Goal: Task Accomplishment & Management: Use online tool/utility

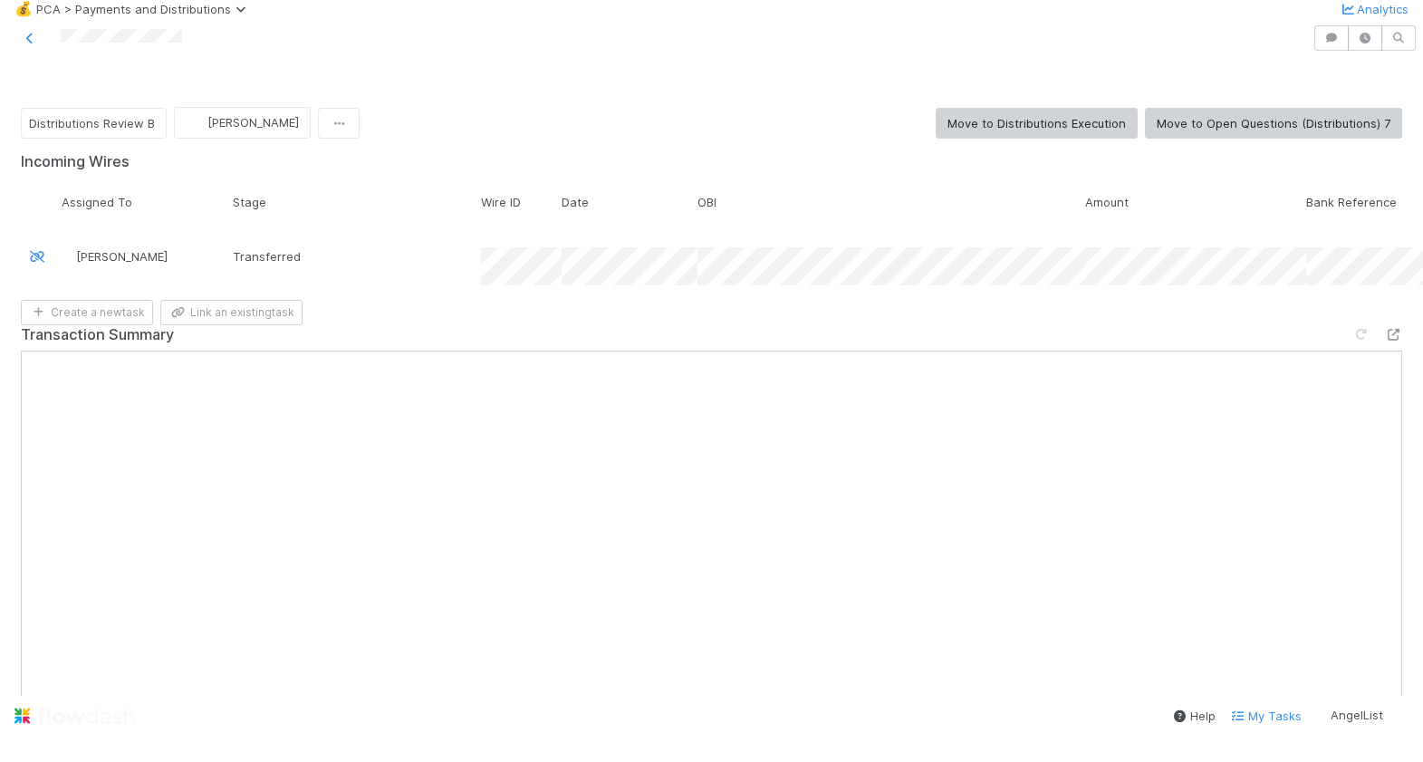
scroll to position [2612, 0]
click at [1069, 139] on button "Move to Distributions Execution" at bounding box center [1037, 123] width 202 height 31
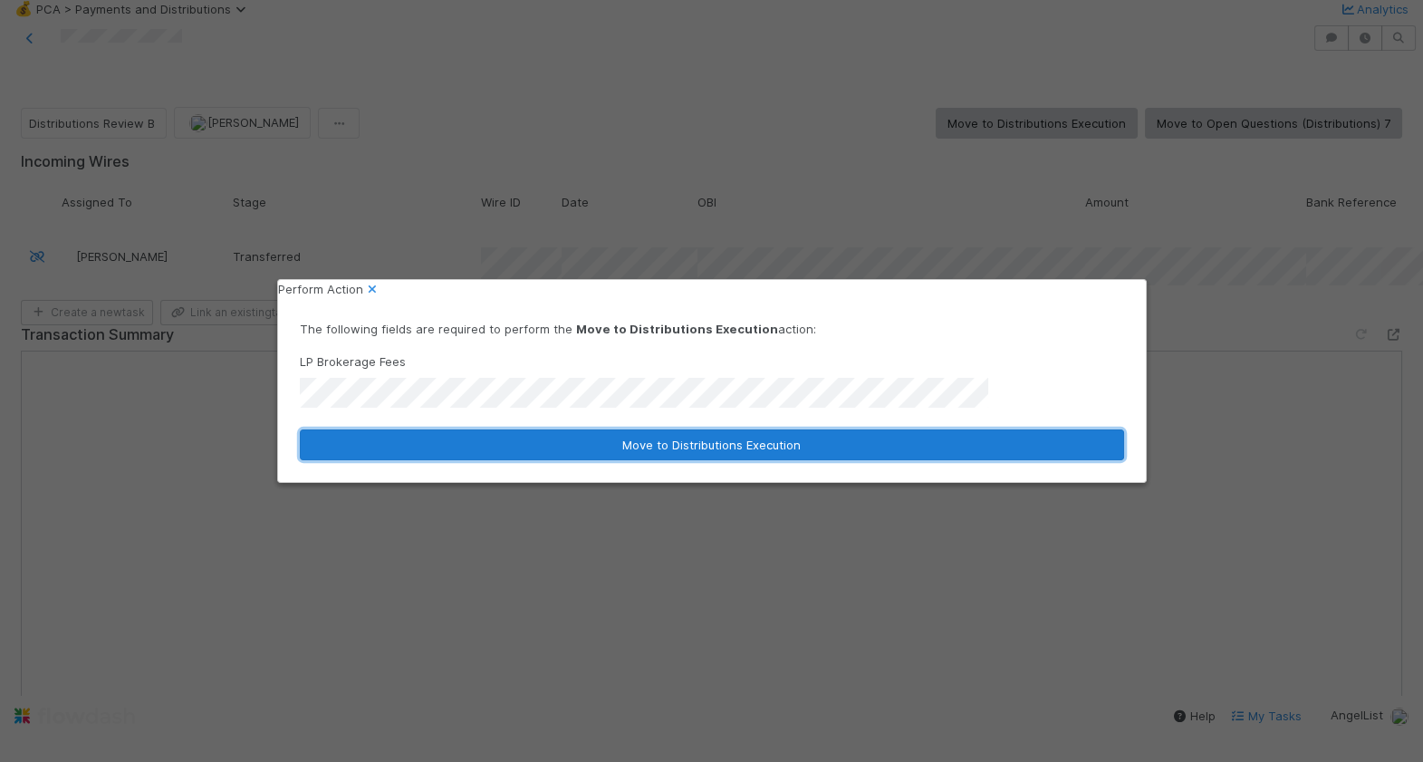
click at [595, 434] on button "Move to Distributions Execution" at bounding box center [712, 444] width 824 height 31
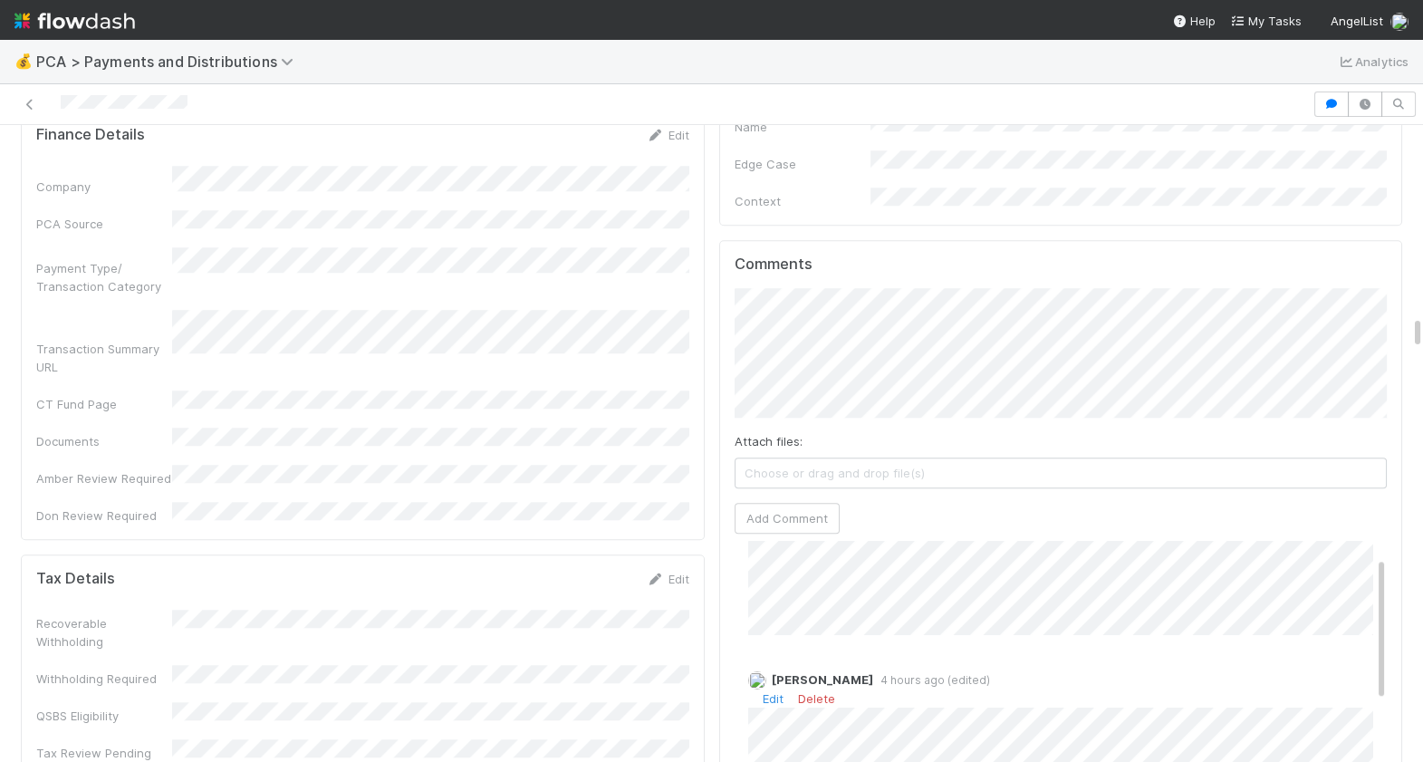
scroll to position [72, 0]
click at [773, 665] on link "Edit" at bounding box center [773, 672] width 21 height 14
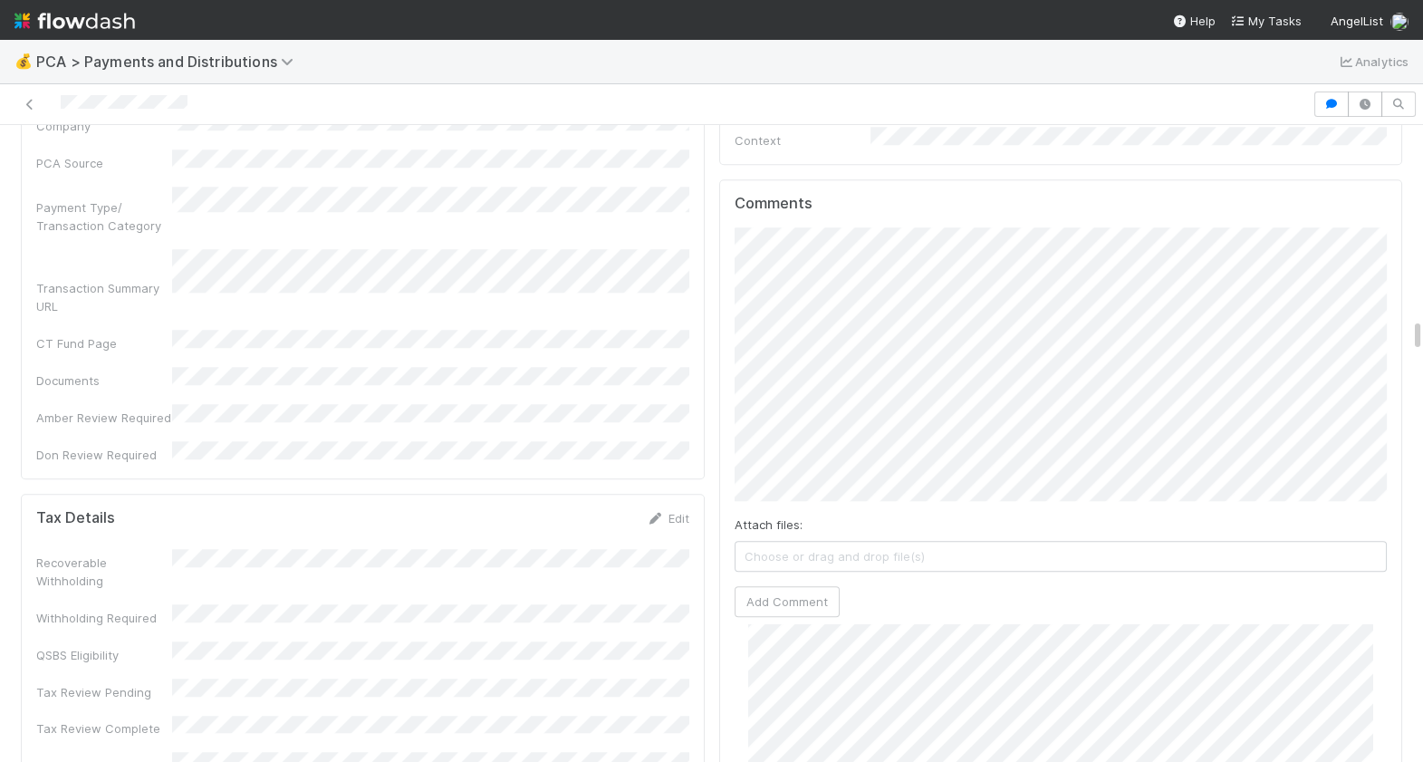
scroll to position [3908, 0]
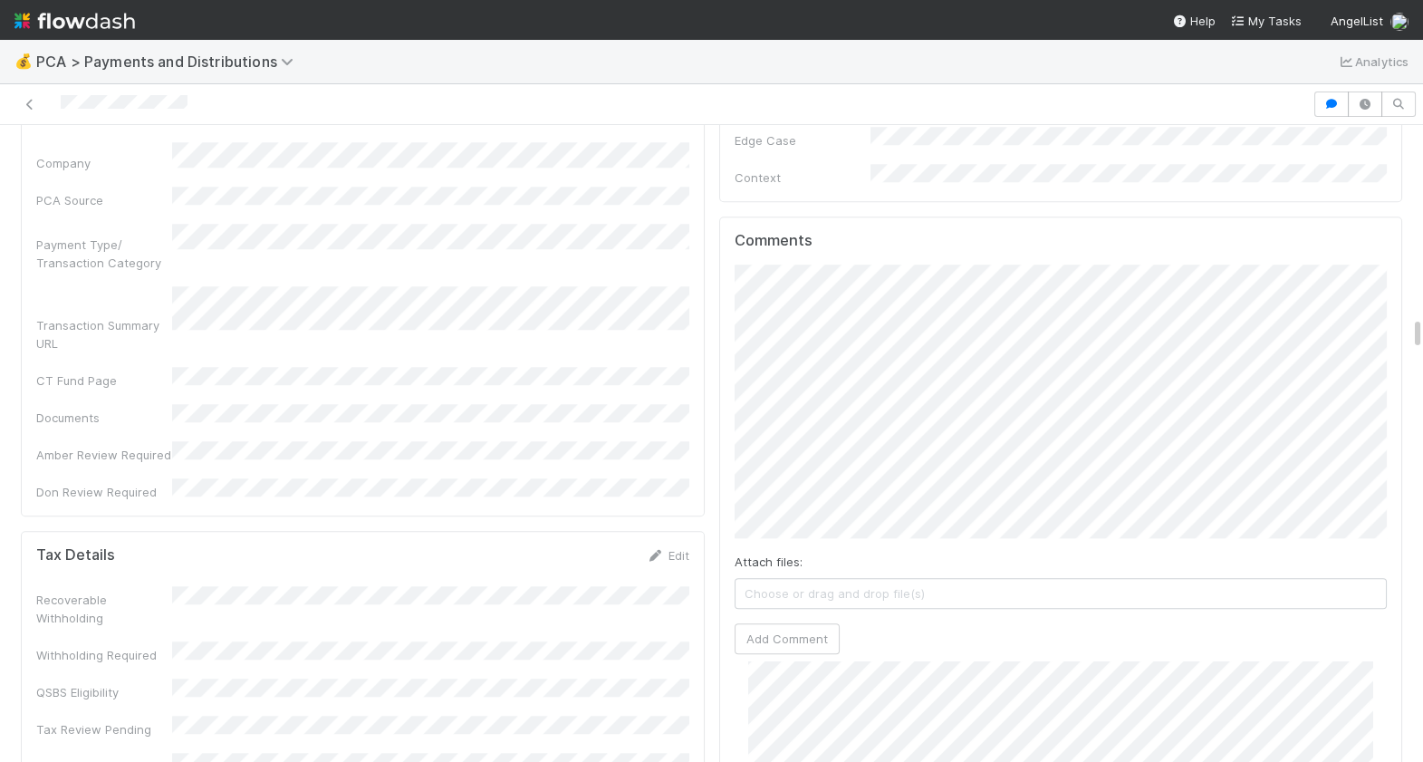
drag, startPoint x: 209, startPoint y: 105, endPoint x: 40, endPoint y: 104, distance: 169.4
click at [41, 105] on div at bounding box center [656, 103] width 1298 height 25
click at [809, 623] on button "Add Comment" at bounding box center [787, 638] width 105 height 31
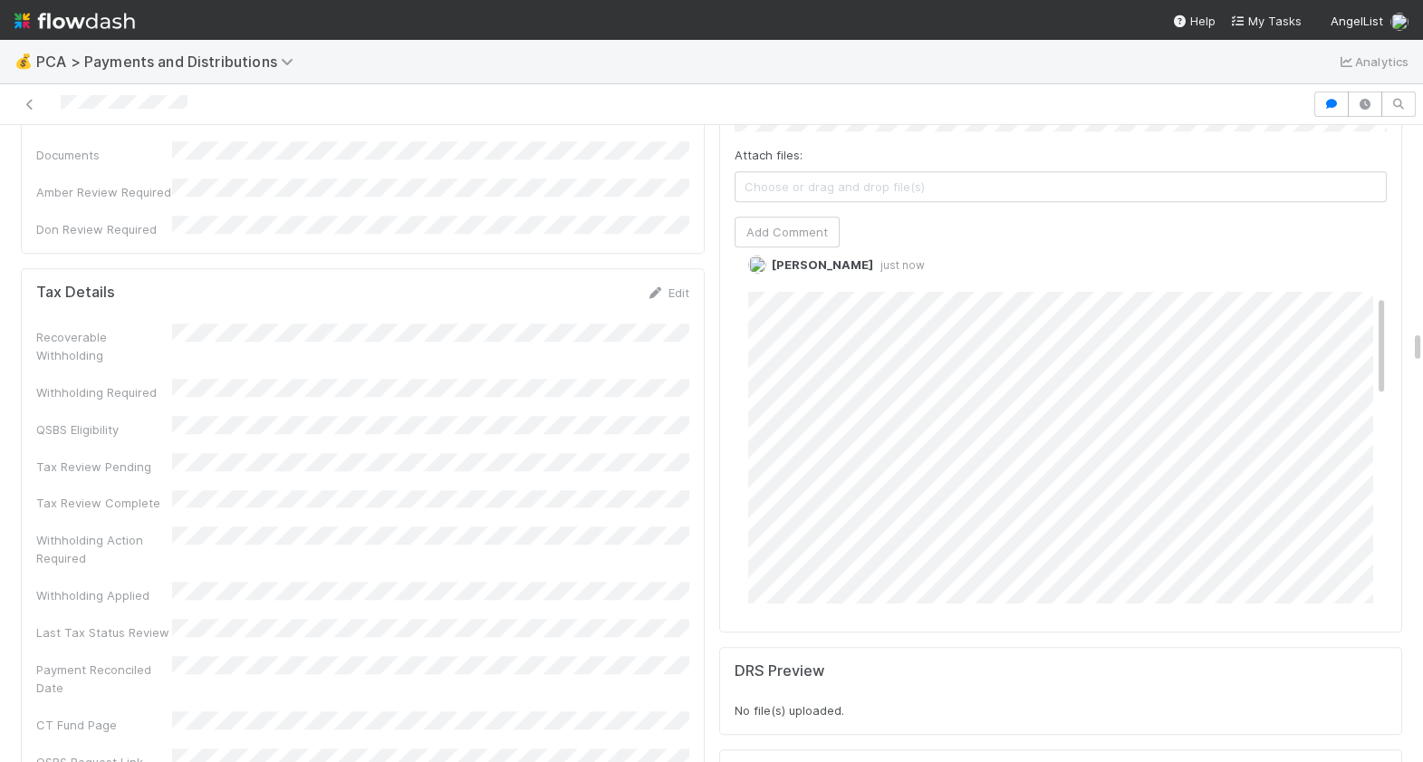
scroll to position [0, 0]
click at [772, 303] on link "Edit" at bounding box center [773, 310] width 21 height 14
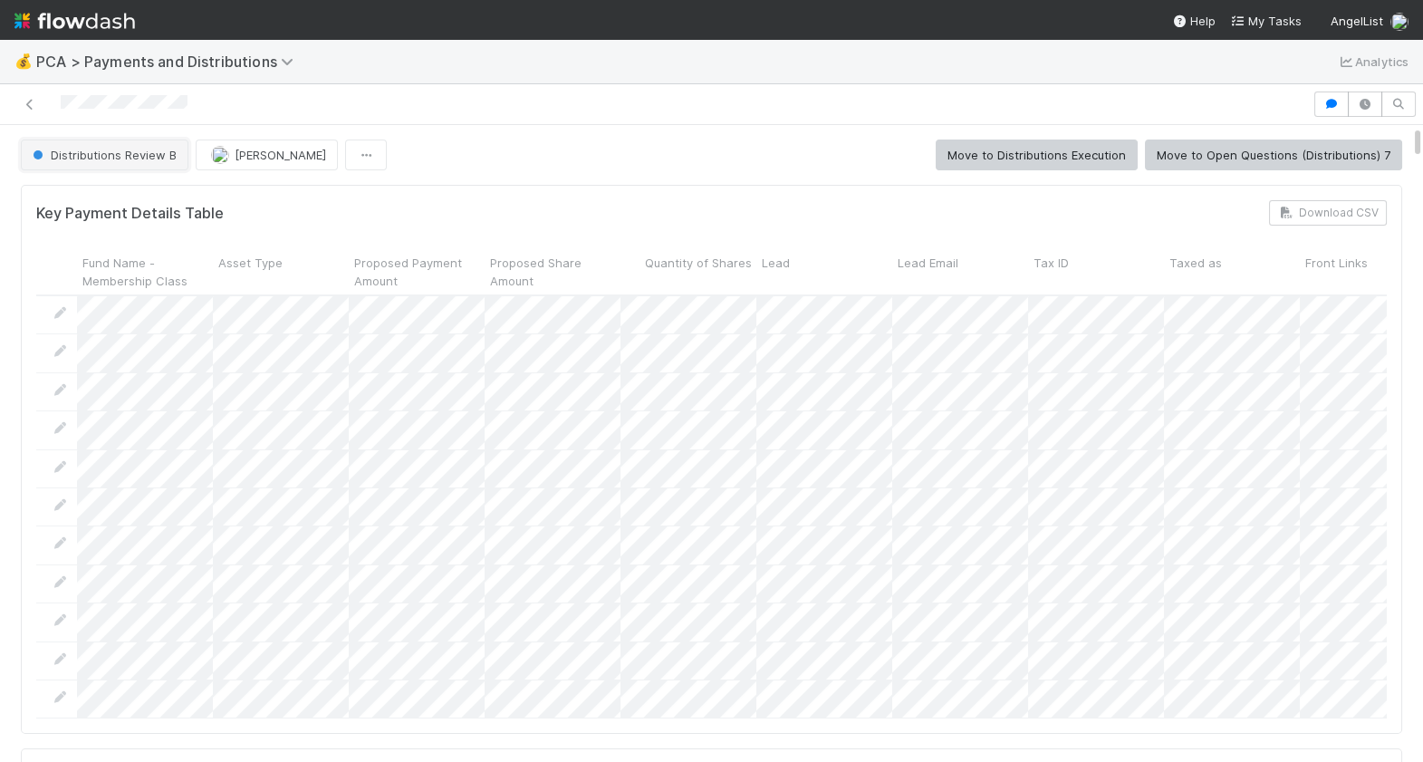
click at [114, 141] on button "Distributions Review B" at bounding box center [105, 154] width 168 height 31
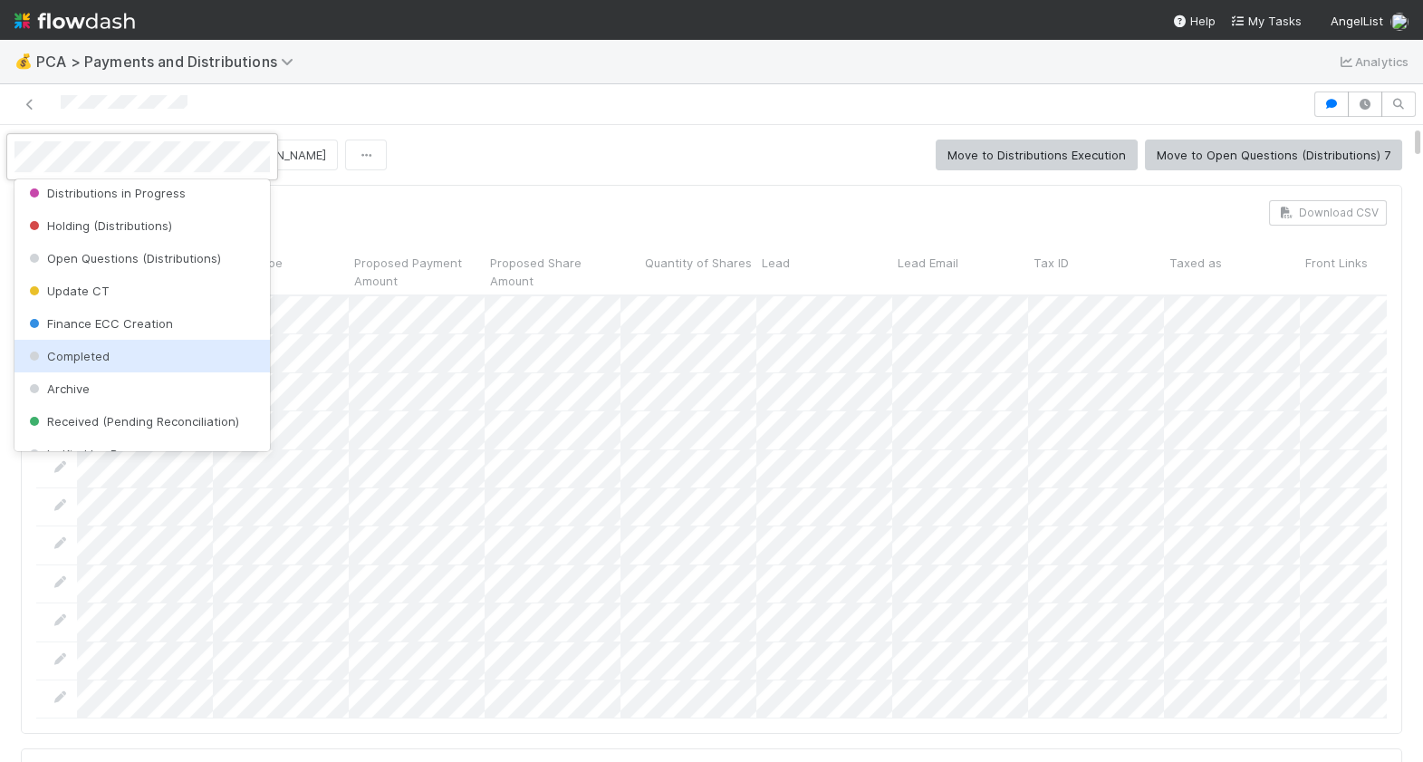
scroll to position [568, 0]
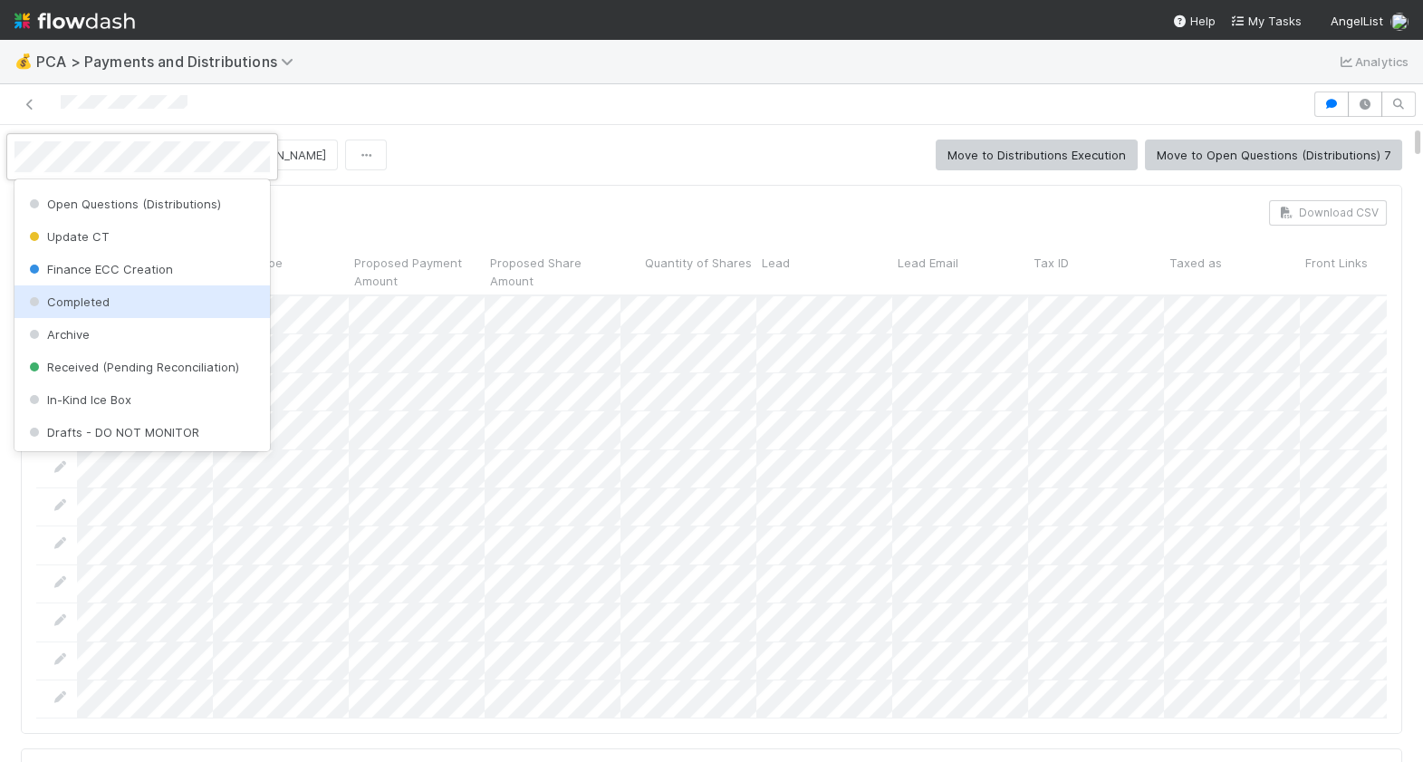
click at [93, 305] on span "Completed" at bounding box center [67, 301] width 84 height 14
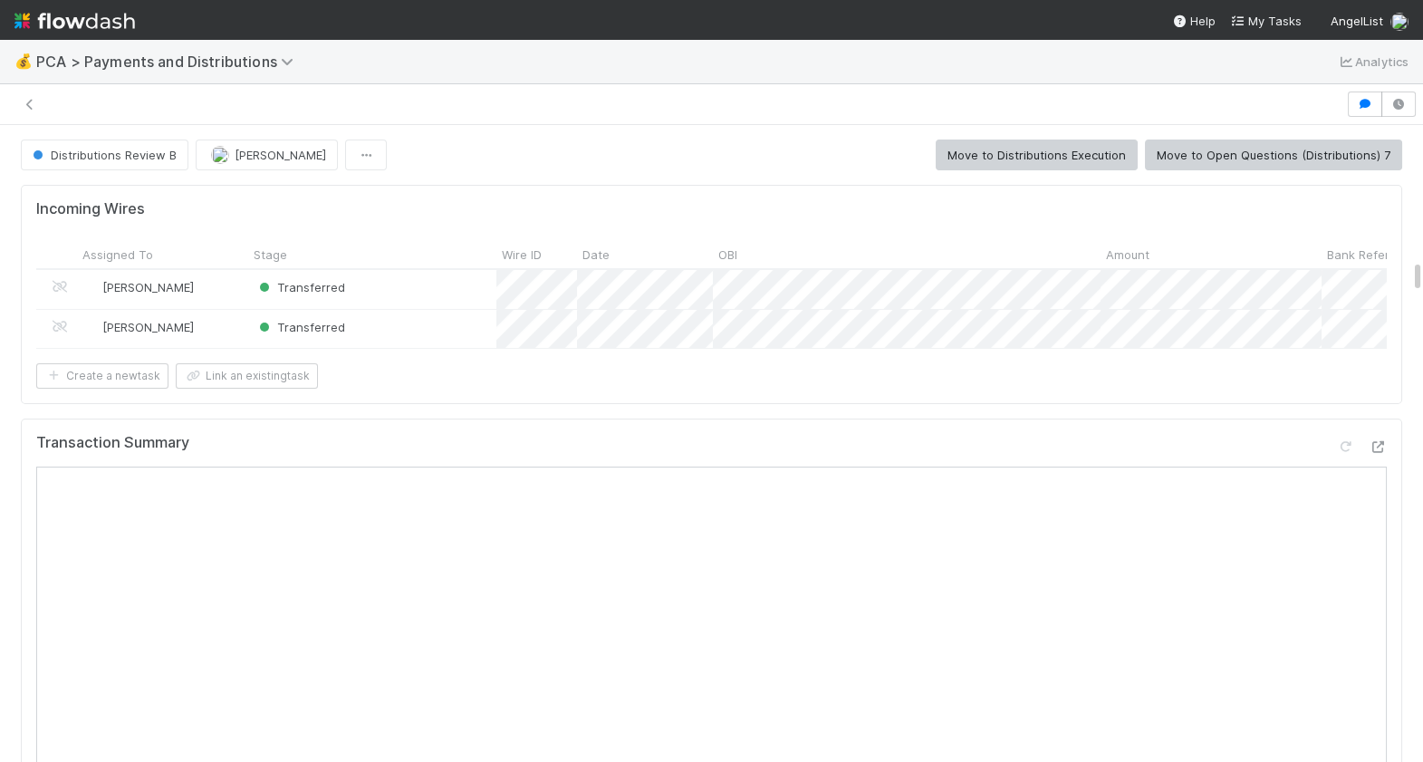
scroll to position [2892, 0]
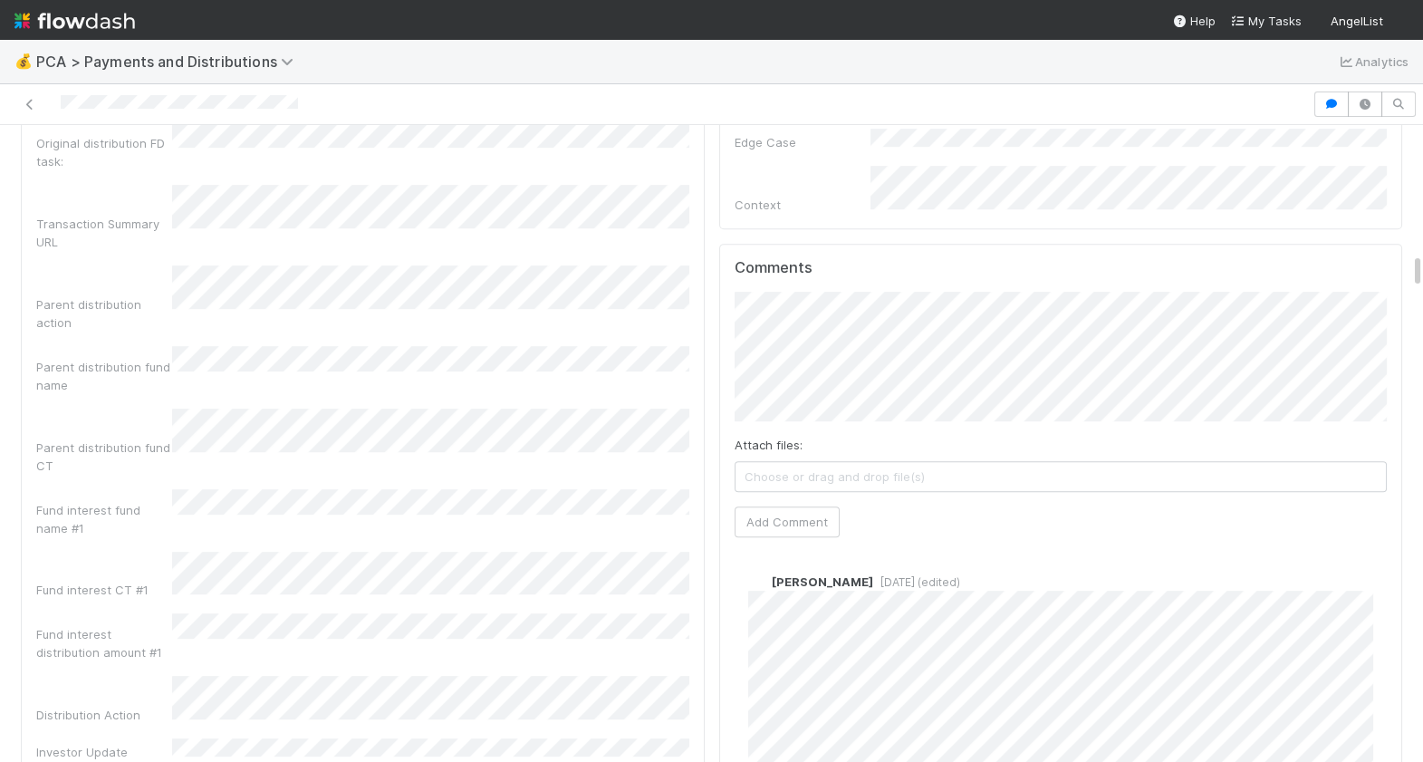
scroll to position [2272, 0]
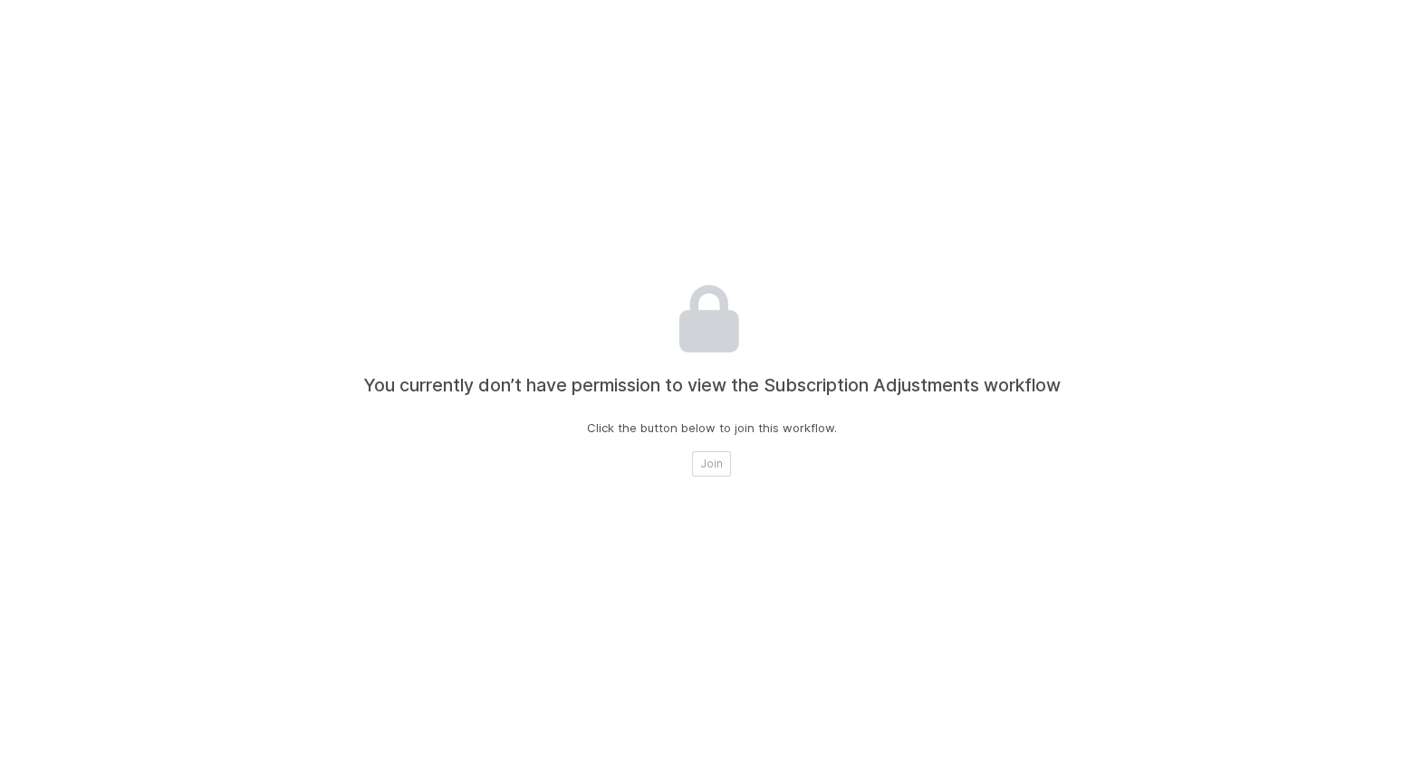
scroll to position [40, 0]
click at [585, 257] on div "You currently don’t have permission to view the Subscription Adjustments workfl…" at bounding box center [711, 381] width 1005 height 762
click at [695, 462] on button "Join" at bounding box center [711, 463] width 39 height 25
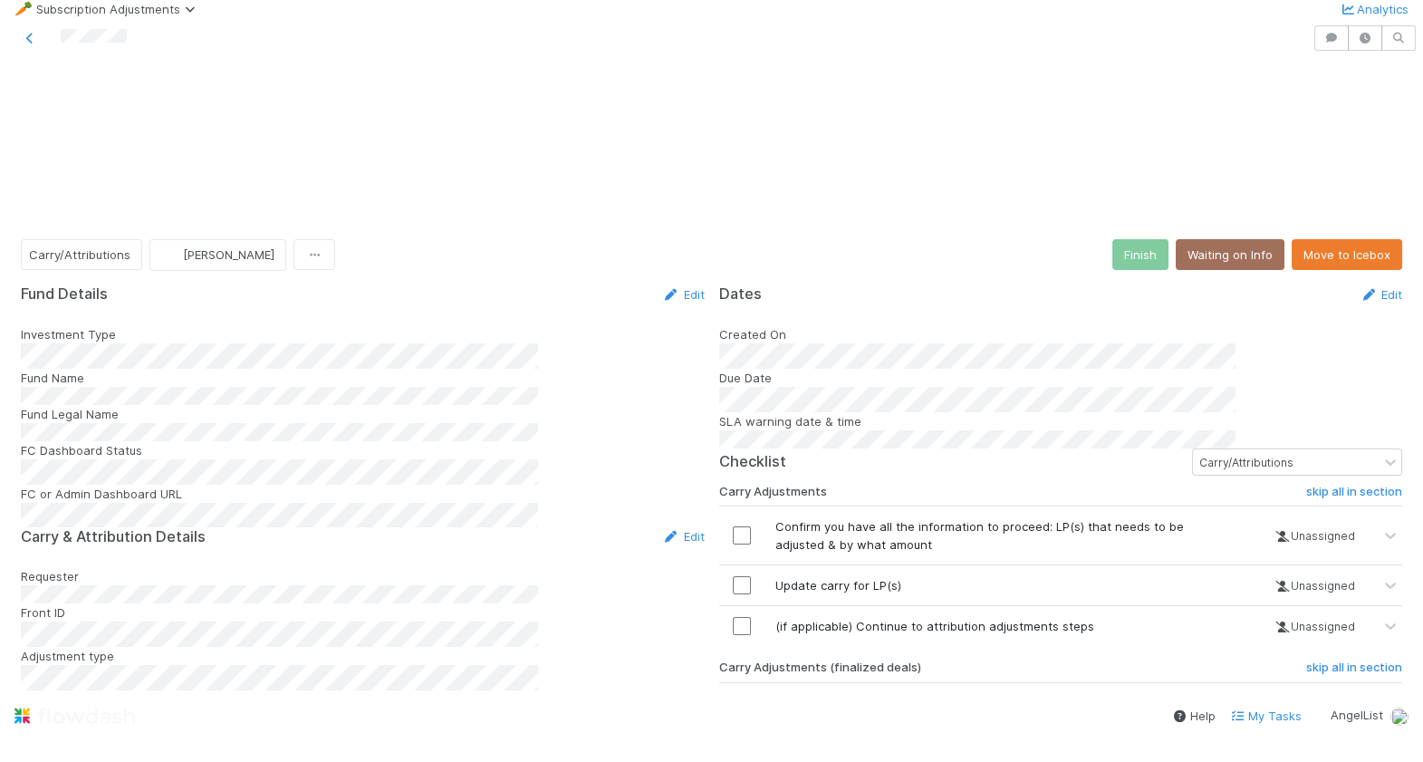
scroll to position [1611, 0]
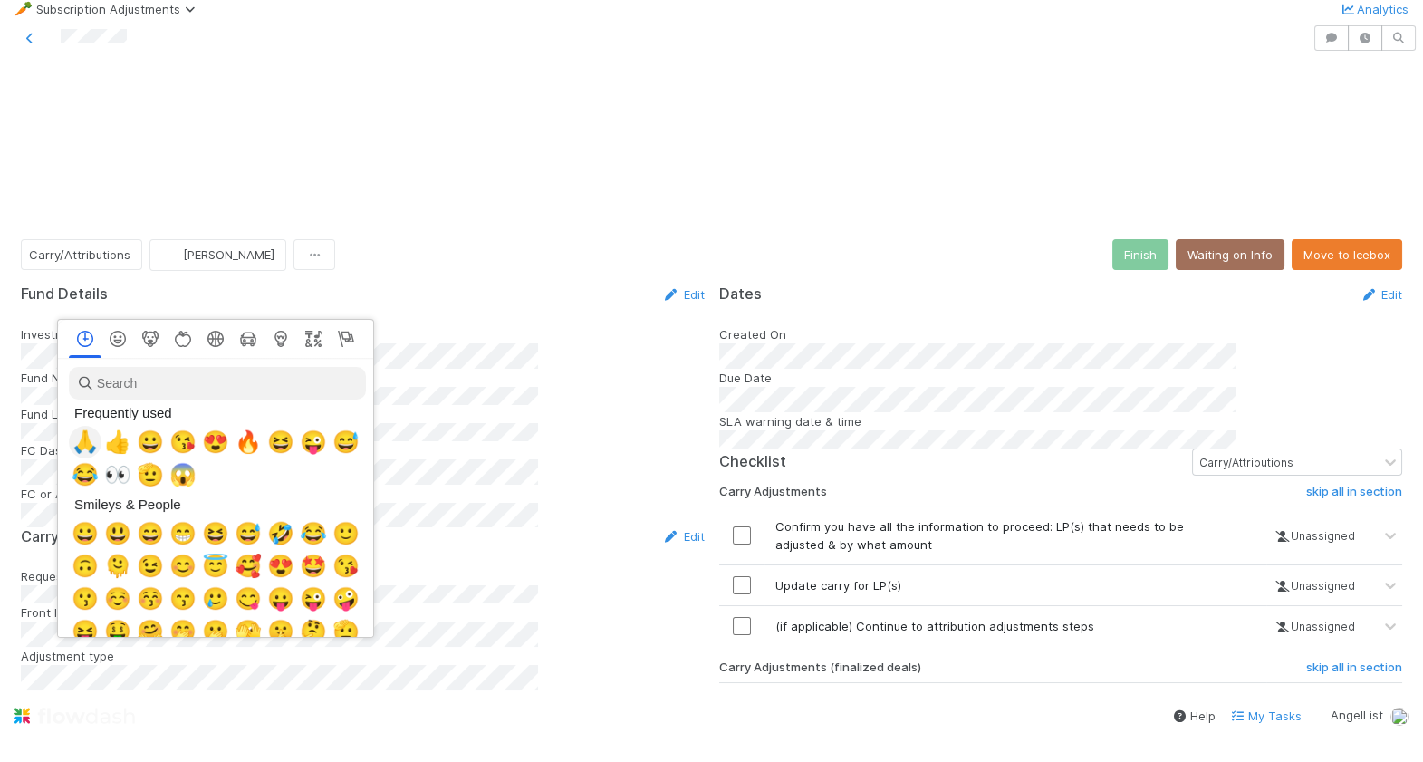
click at [89, 442] on span "🙏" at bounding box center [85, 441] width 27 height 25
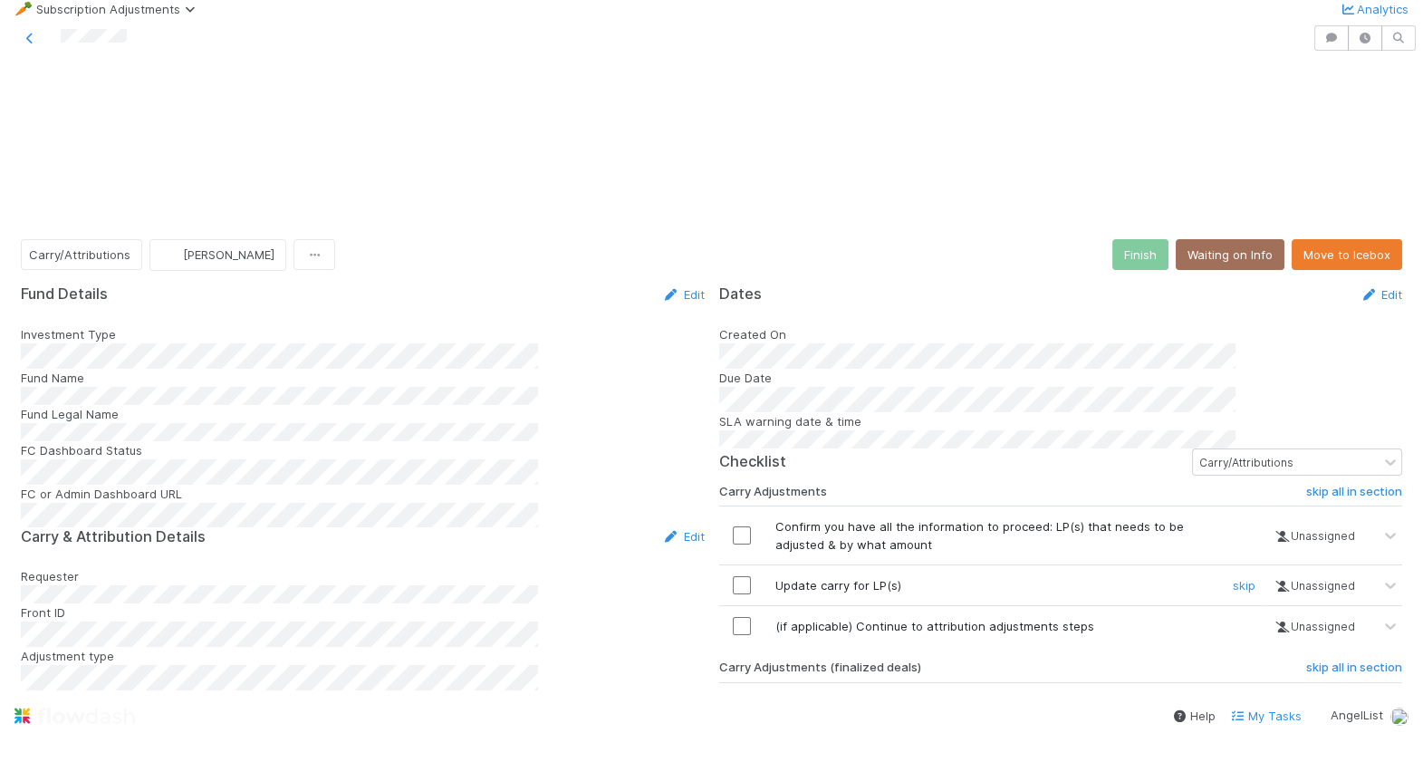
scroll to position [0, 0]
